Goal: Find specific page/section: Find specific page/section

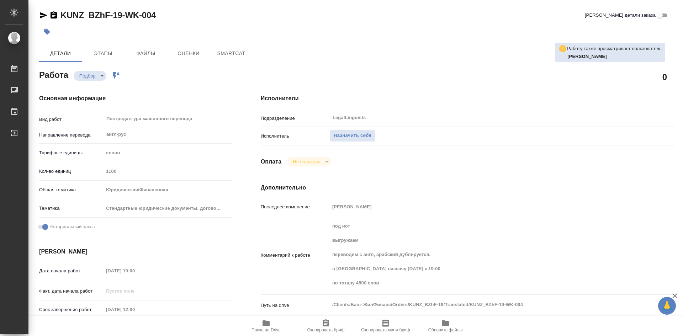
type textarea "x"
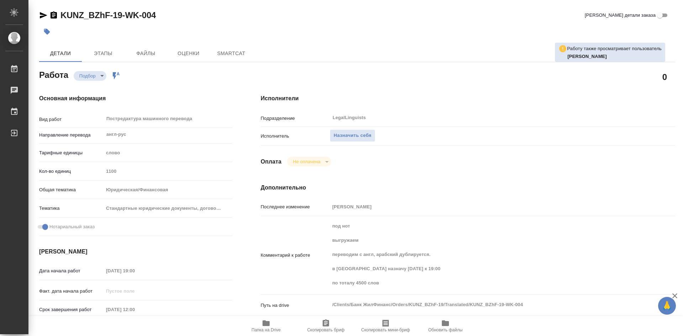
type textarea "x"
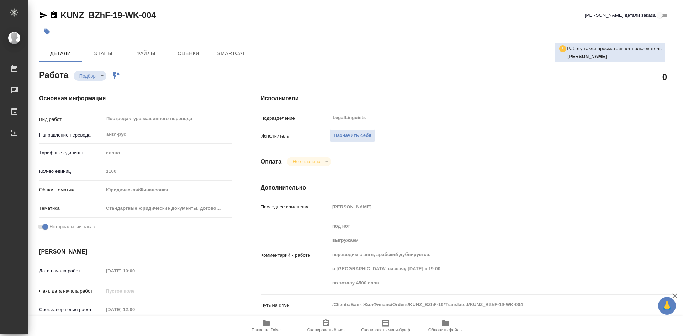
type textarea "x"
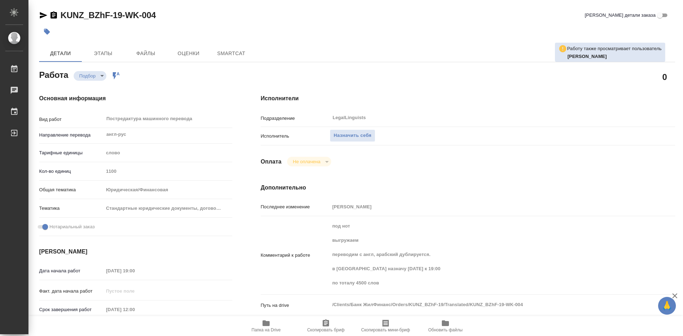
type textarea "x"
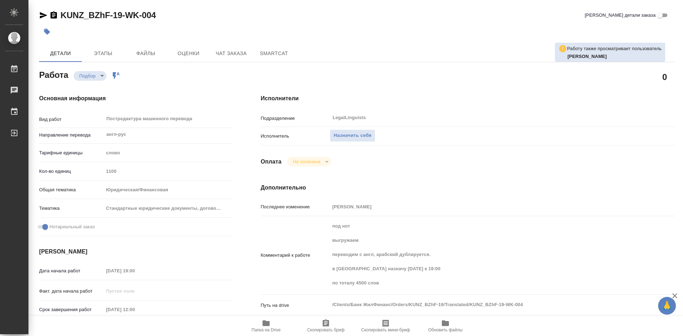
type textarea "x"
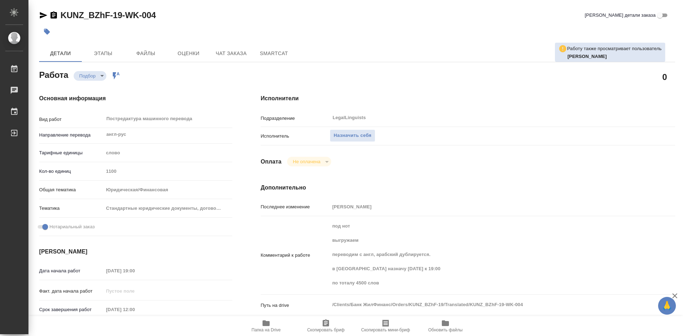
click at [266, 334] on button "Папка на Drive" at bounding box center [266, 326] width 60 height 20
type textarea "x"
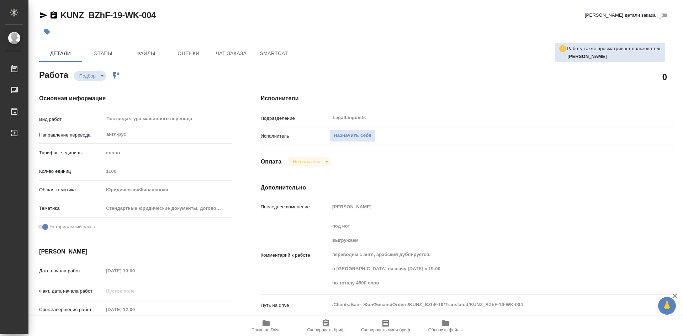
type textarea "x"
click at [266, 334] on button "Папка на Drive" at bounding box center [266, 326] width 60 height 20
